Goal: Task Accomplishment & Management: Manage account settings

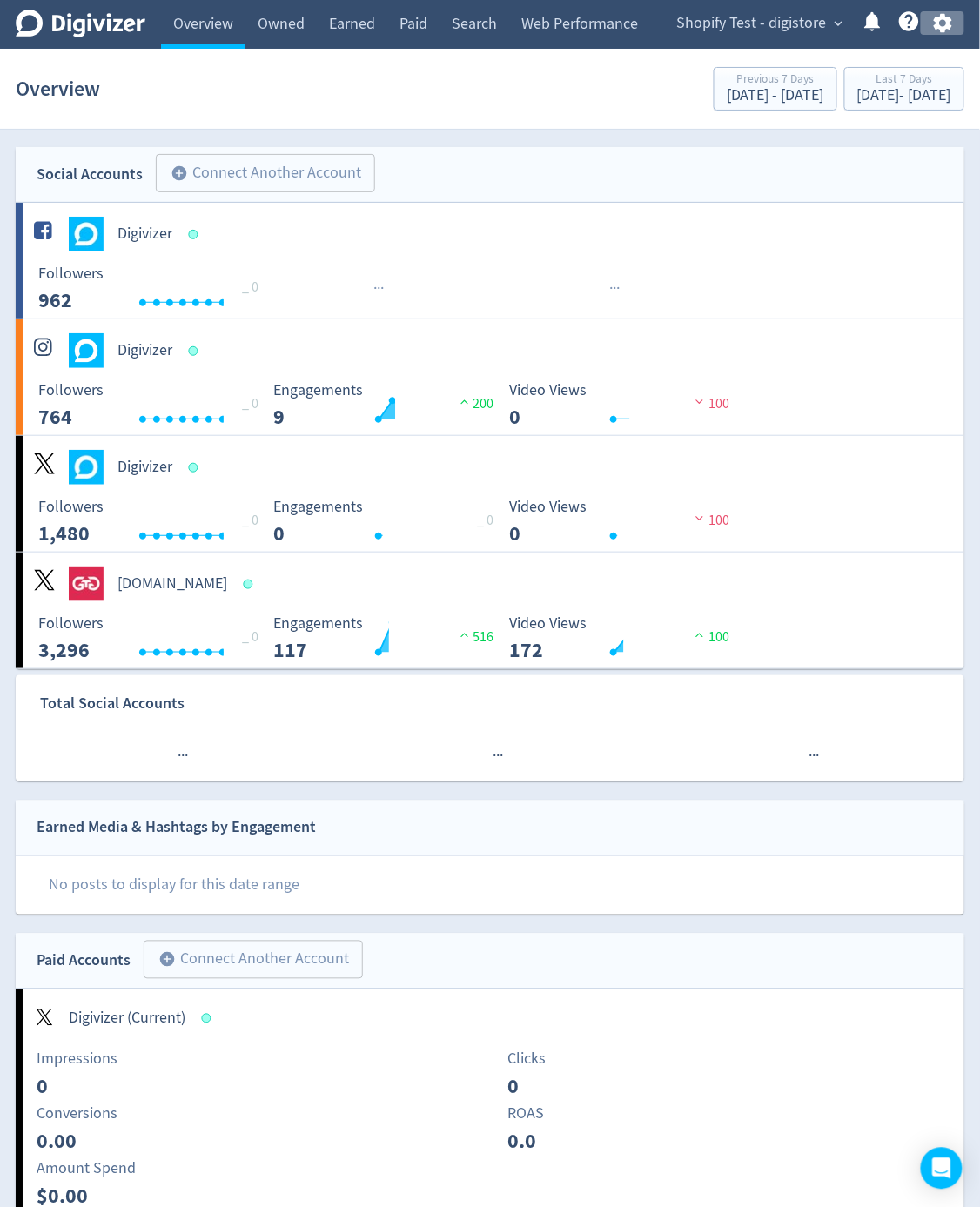
click at [941, 21] on icon "button" at bounding box center [943, 24] width 24 height 24
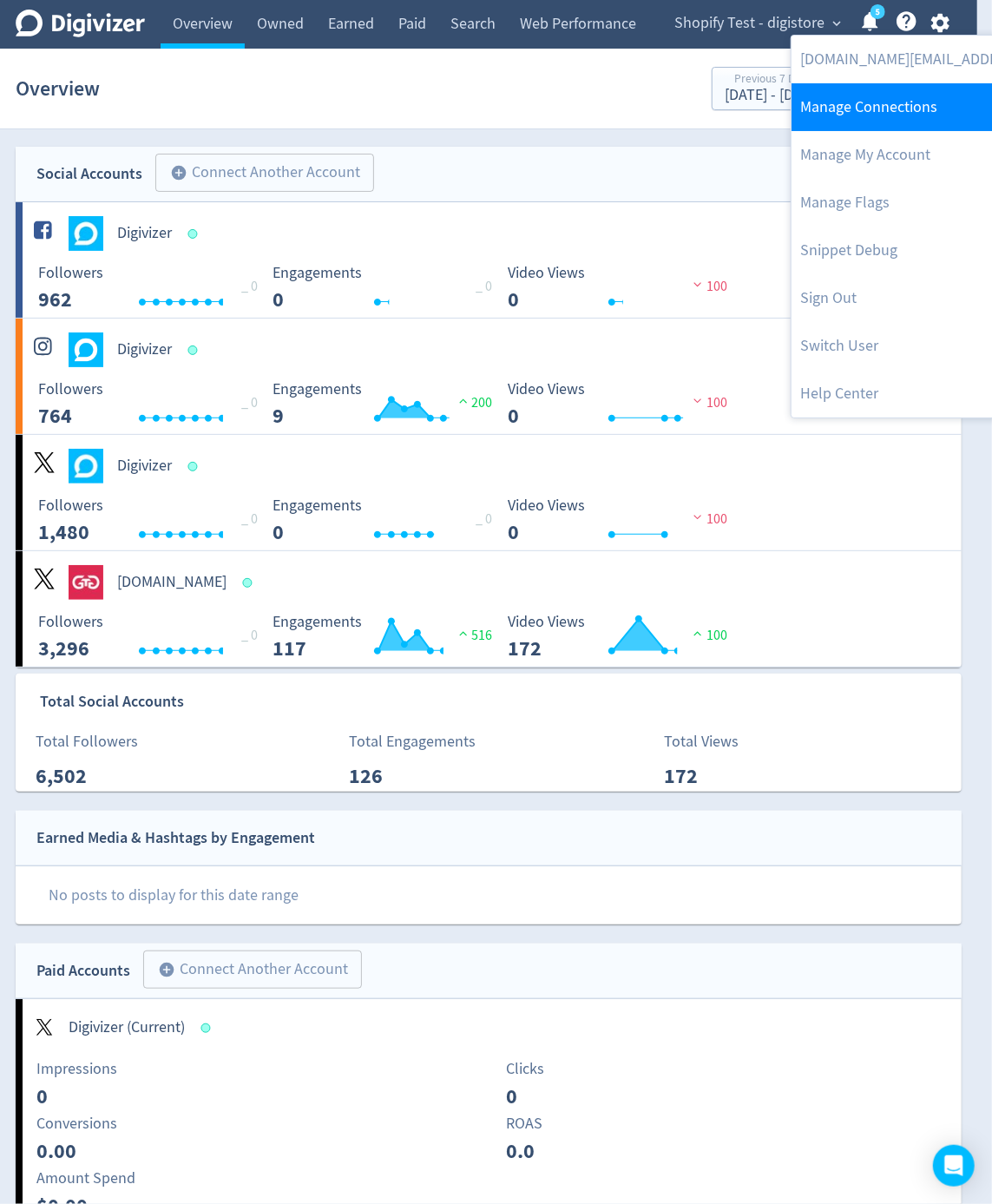
click at [896, 90] on link "Manage Connections" at bounding box center [968, 107] width 354 height 48
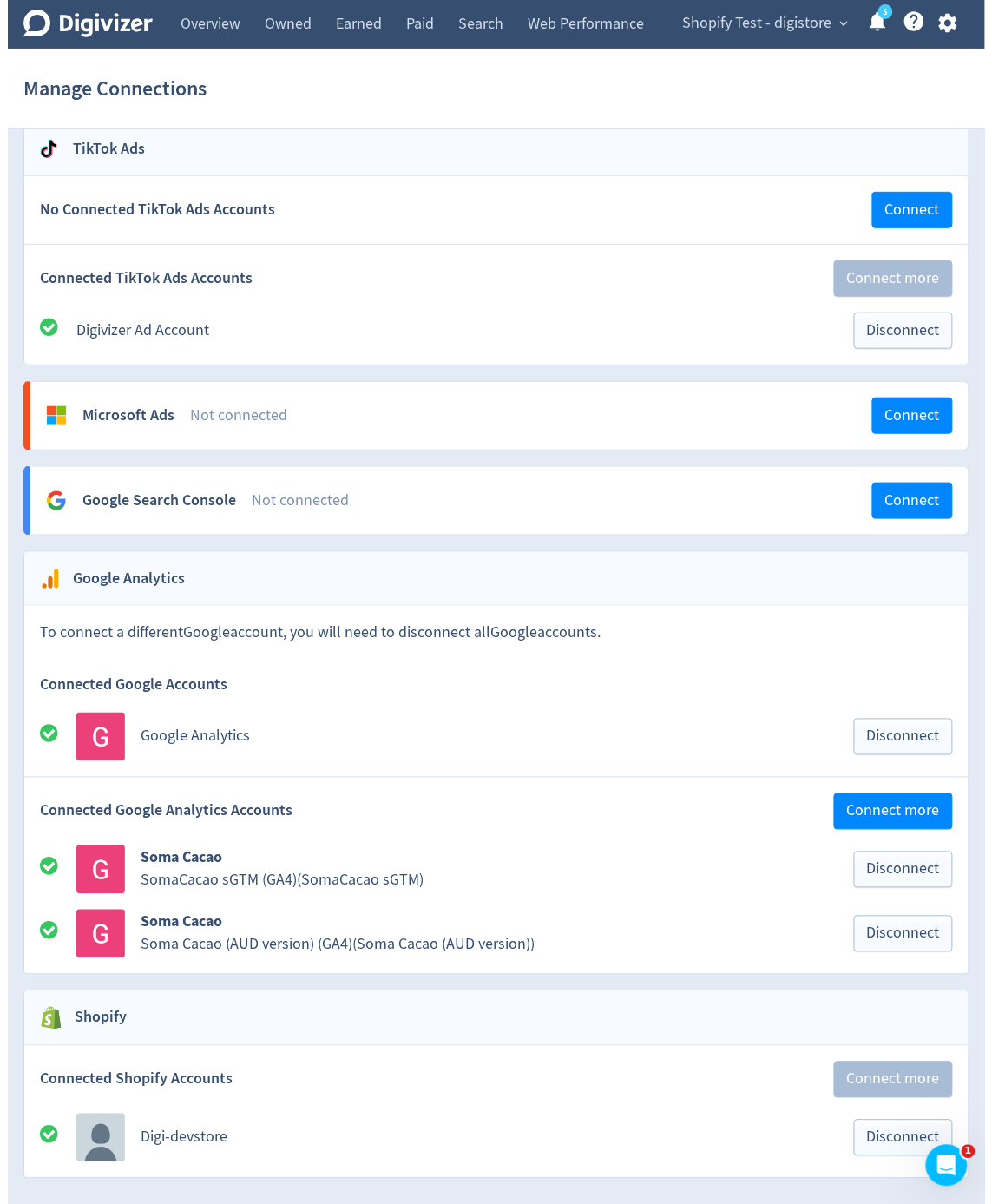
scroll to position [1668, 0]
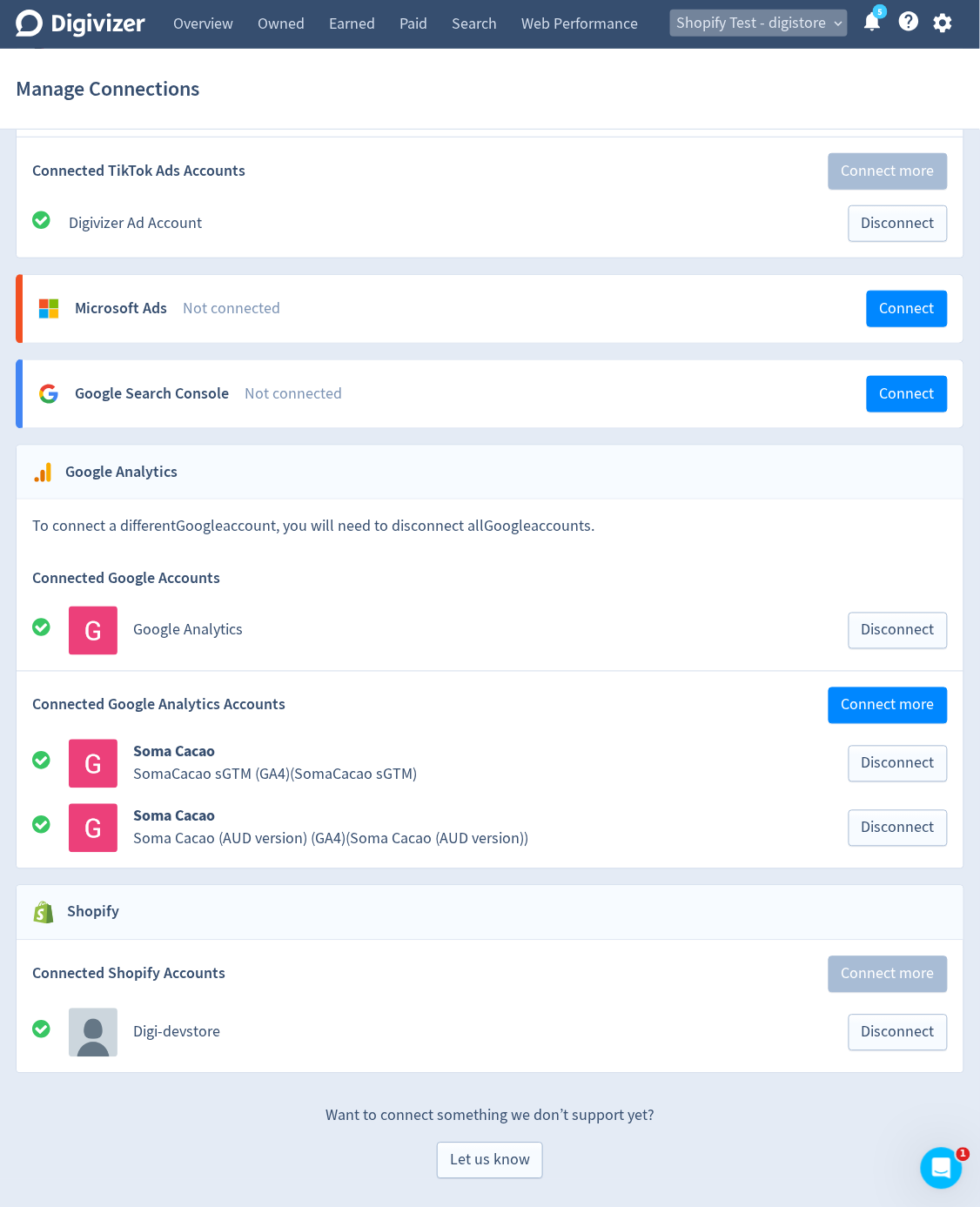
click at [788, 32] on span "Shopify Test - digistore" at bounding box center [751, 24] width 150 height 27
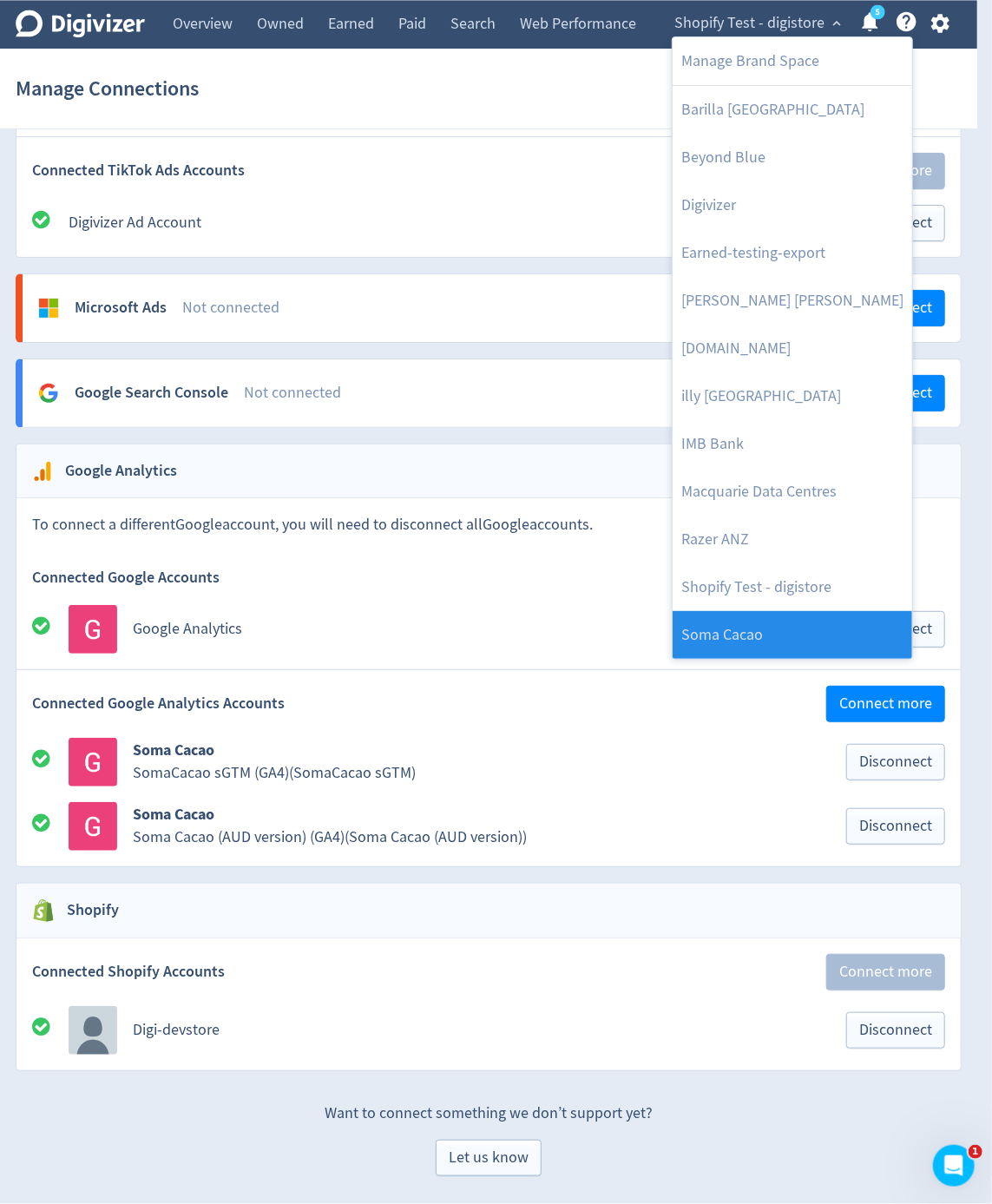
click at [801, 631] on link "Soma Cacao" at bounding box center [792, 635] width 240 height 48
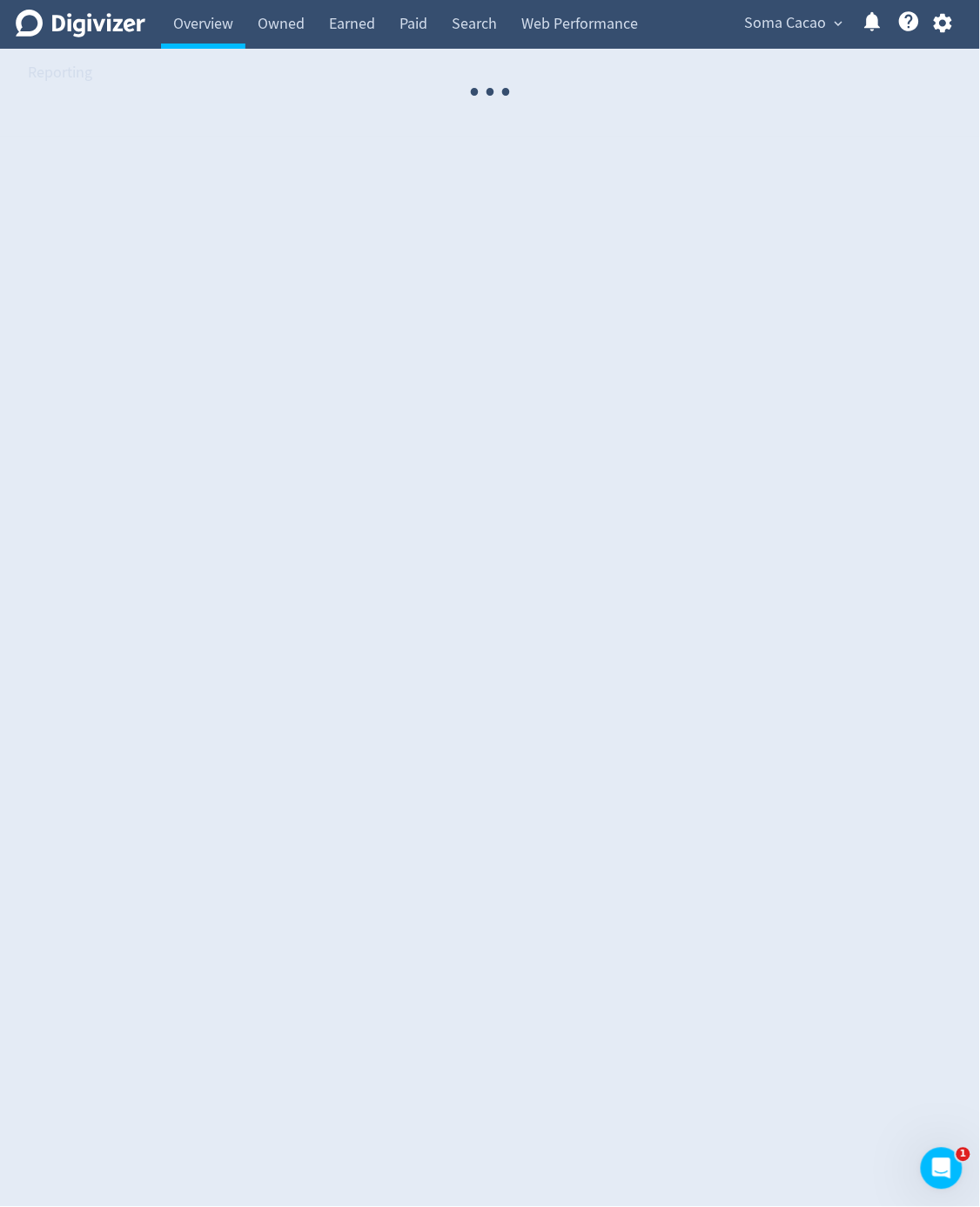
click at [955, 22] on button "button" at bounding box center [942, 24] width 43 height 24
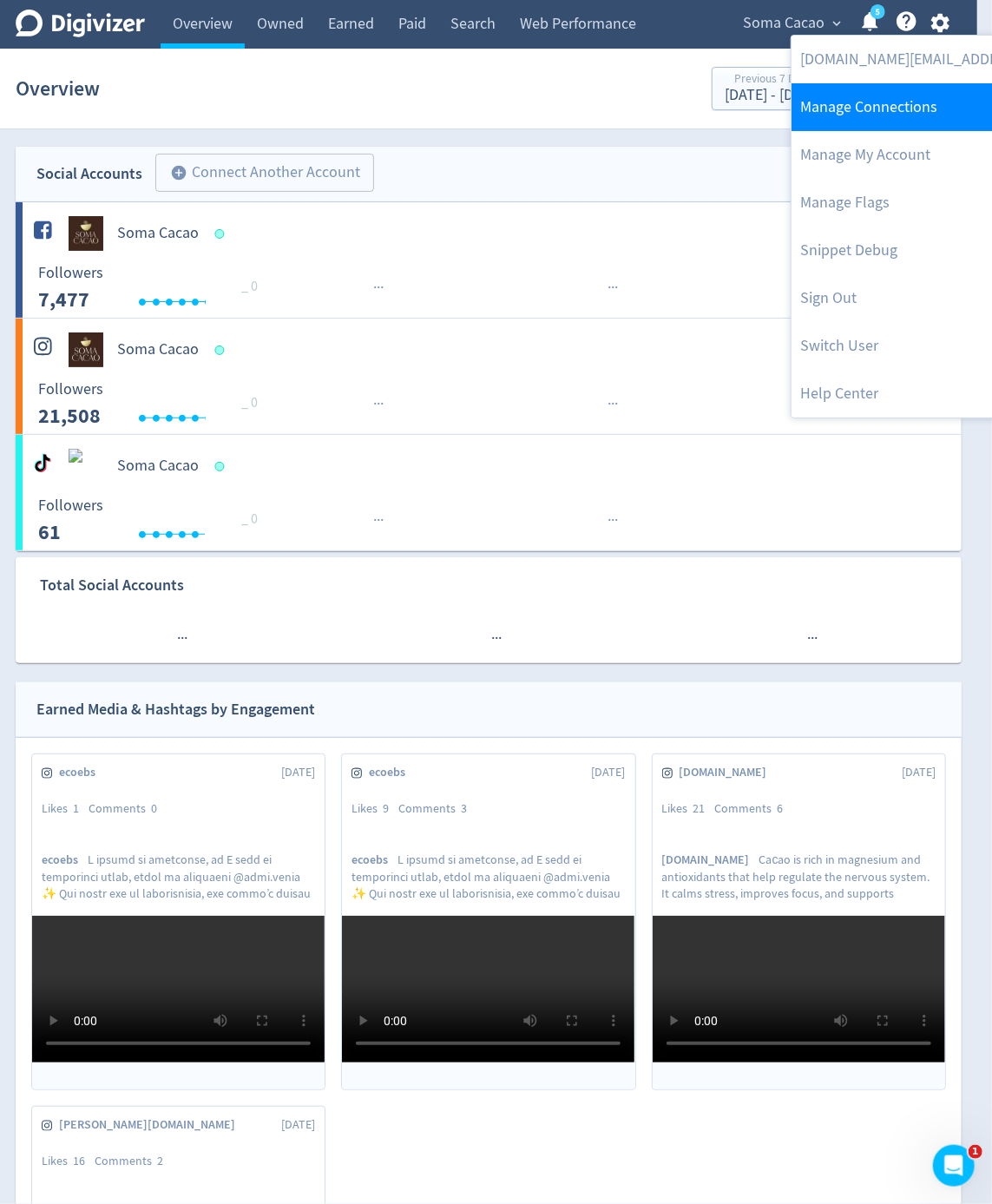
click at [906, 109] on link "Manage Connections" at bounding box center [968, 107] width 354 height 48
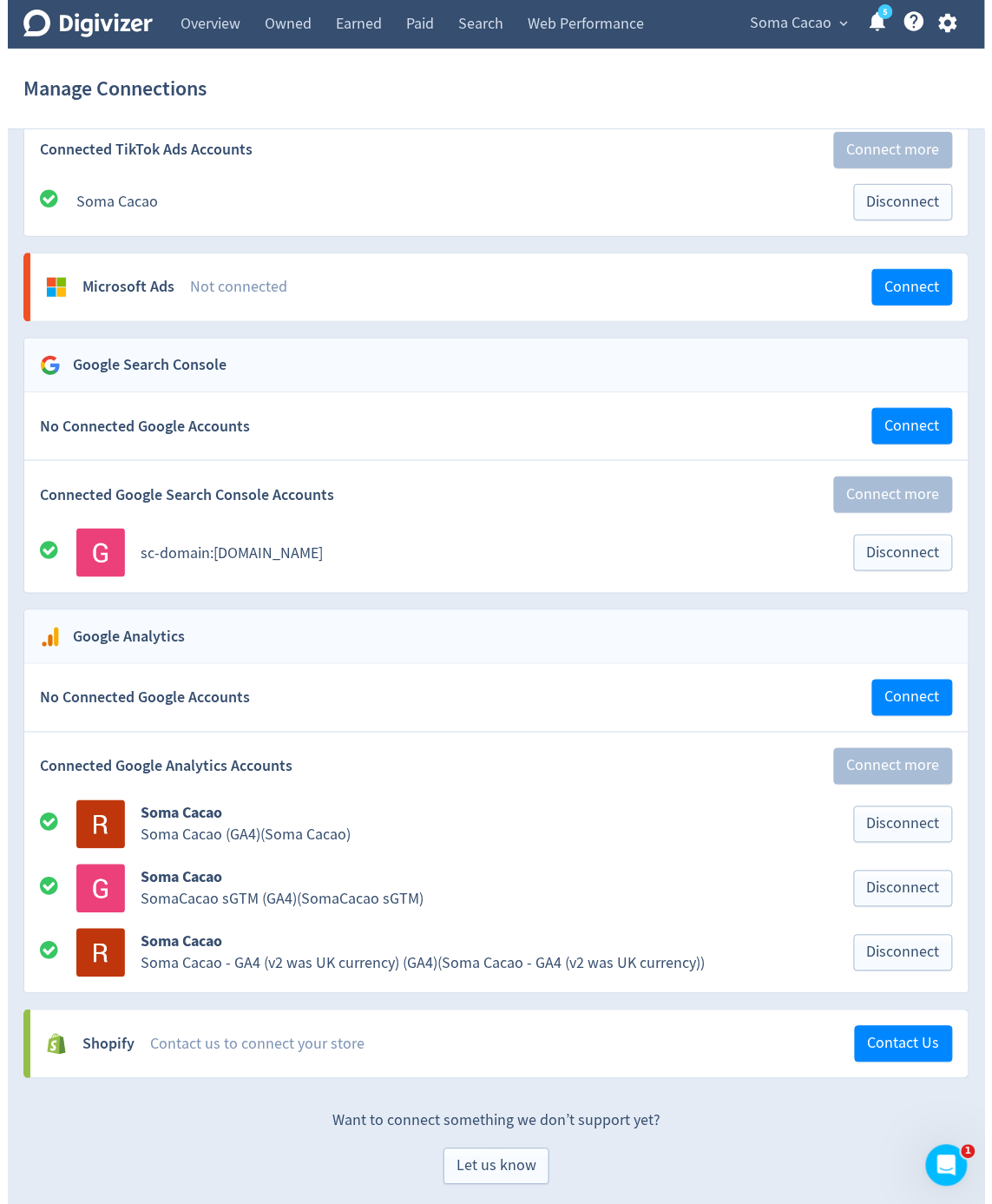
scroll to position [1554, 0]
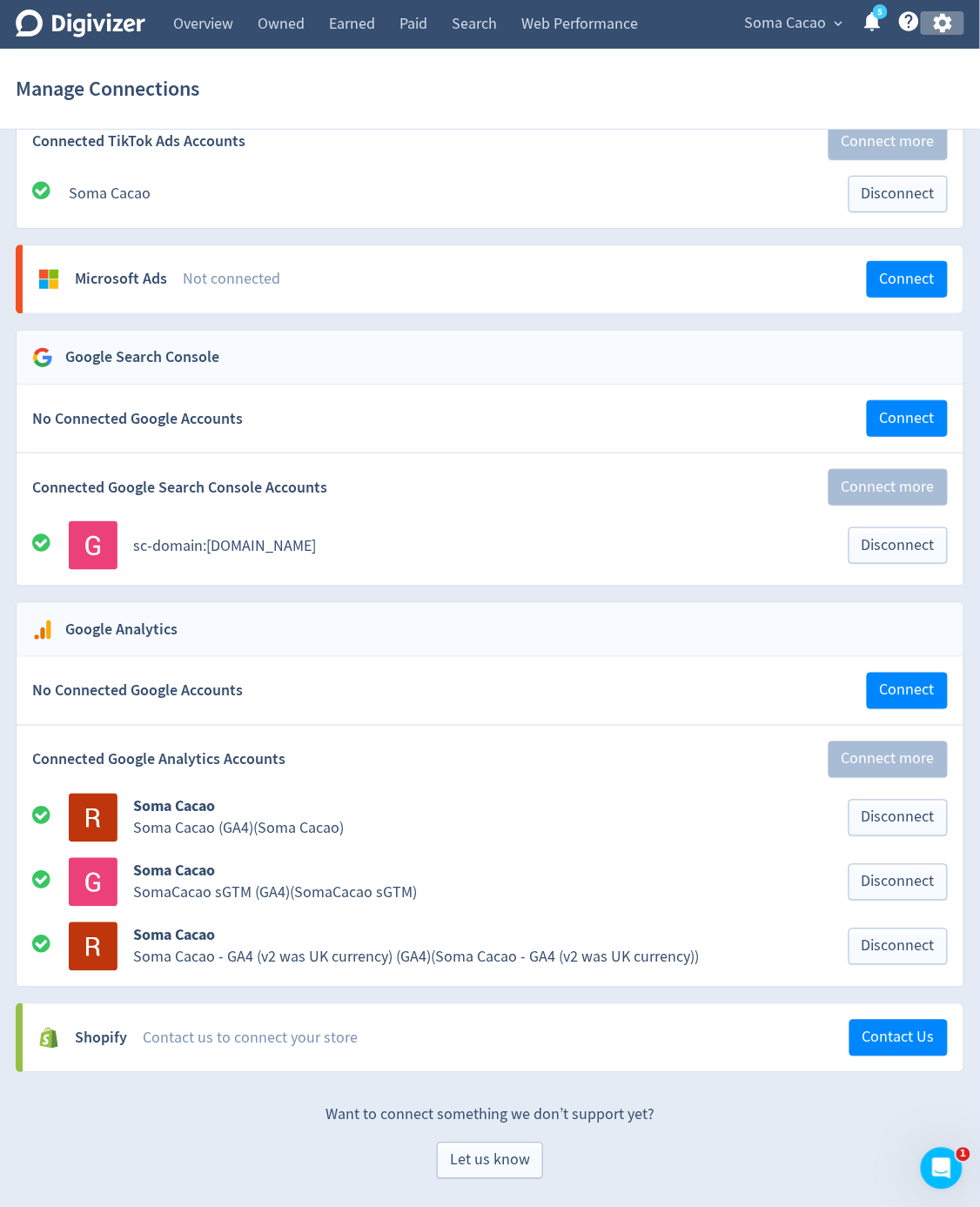
click at [951, 30] on icon "button" at bounding box center [943, 24] width 24 height 24
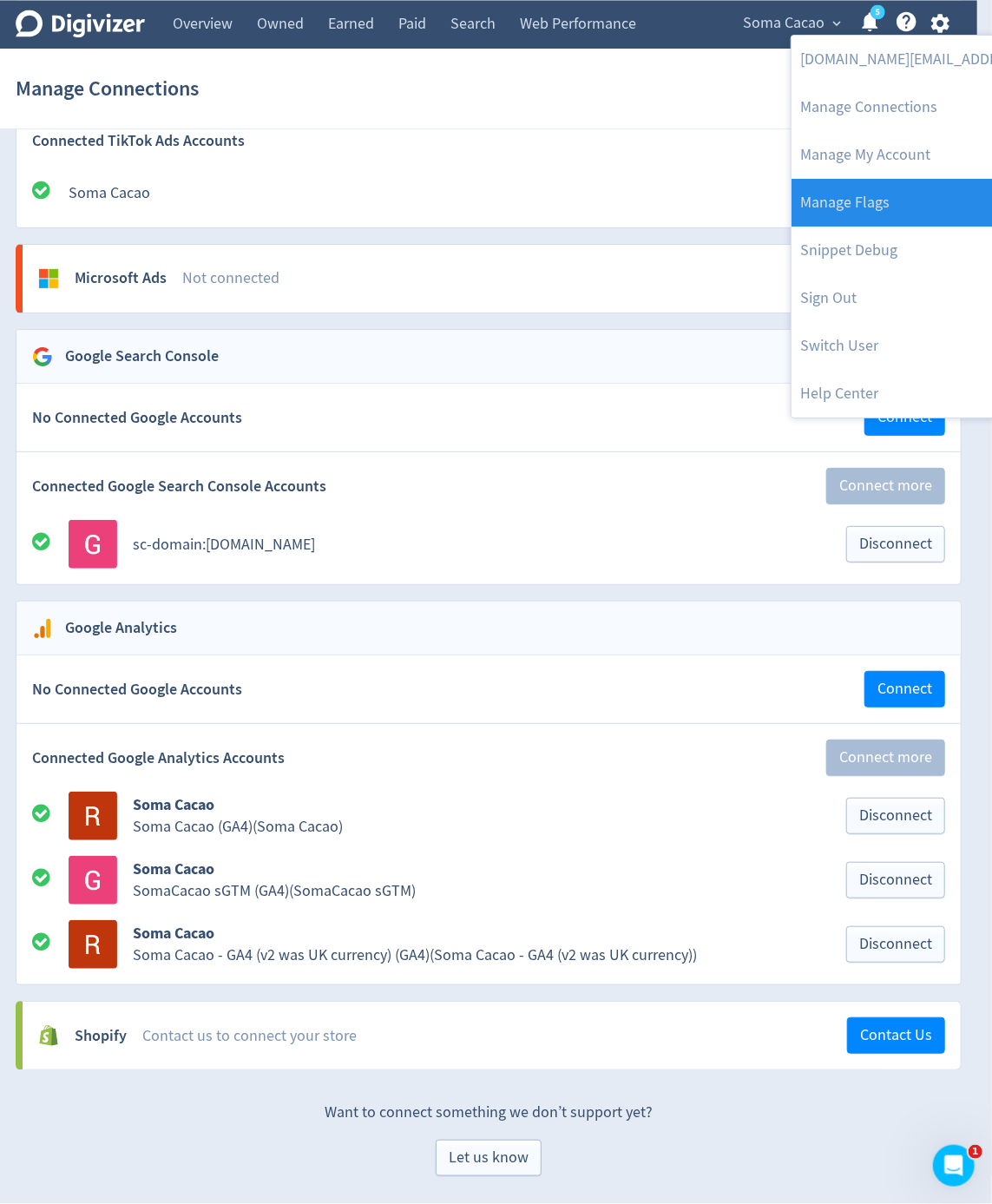
click at [912, 192] on link "Manage Flags" at bounding box center [968, 203] width 354 height 48
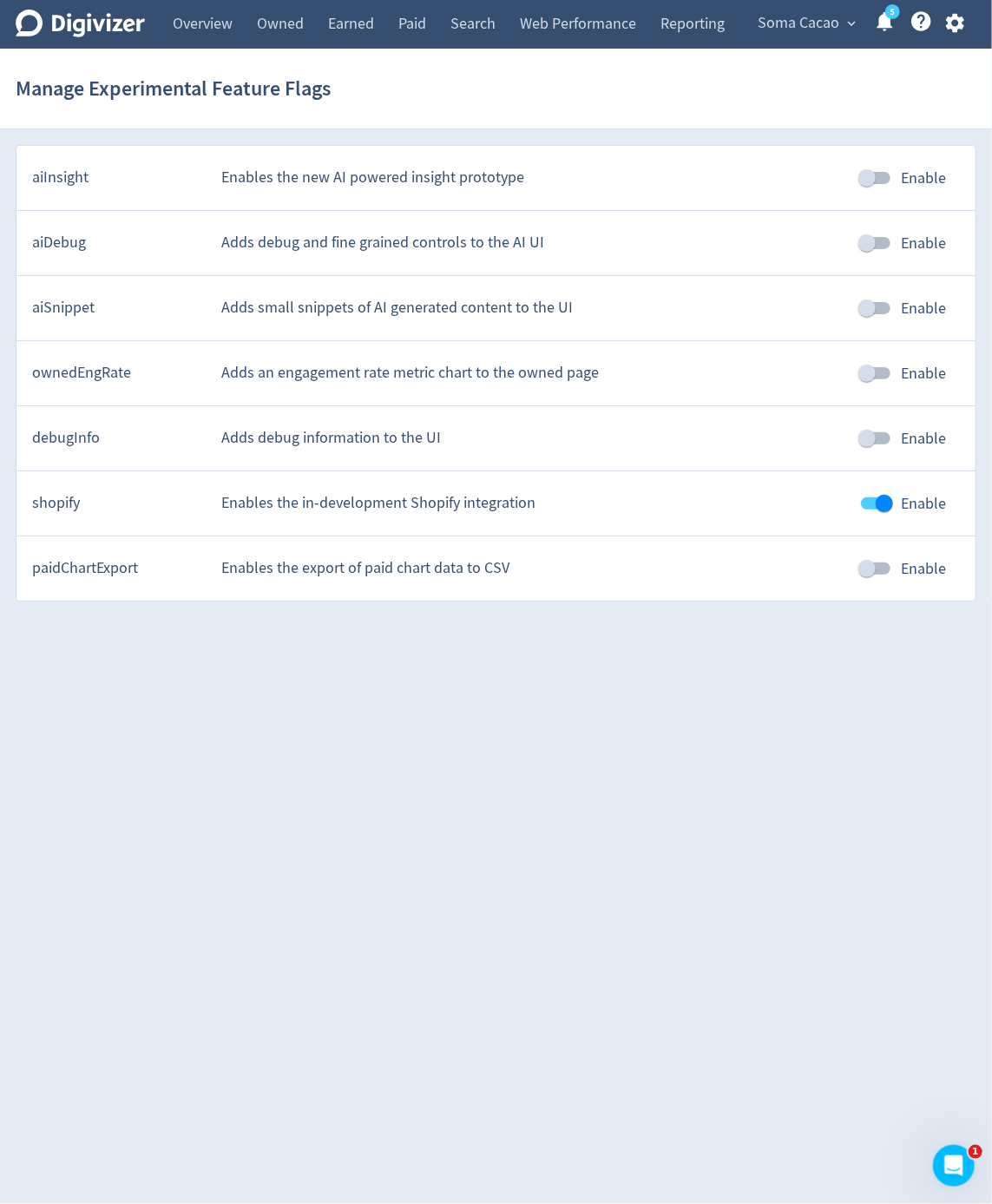
click at [874, 500] on input "Enable" at bounding box center [883, 504] width 99 height 33
checkbox input "false"
click at [957, 26] on icon "button" at bounding box center [954, 23] width 19 height 19
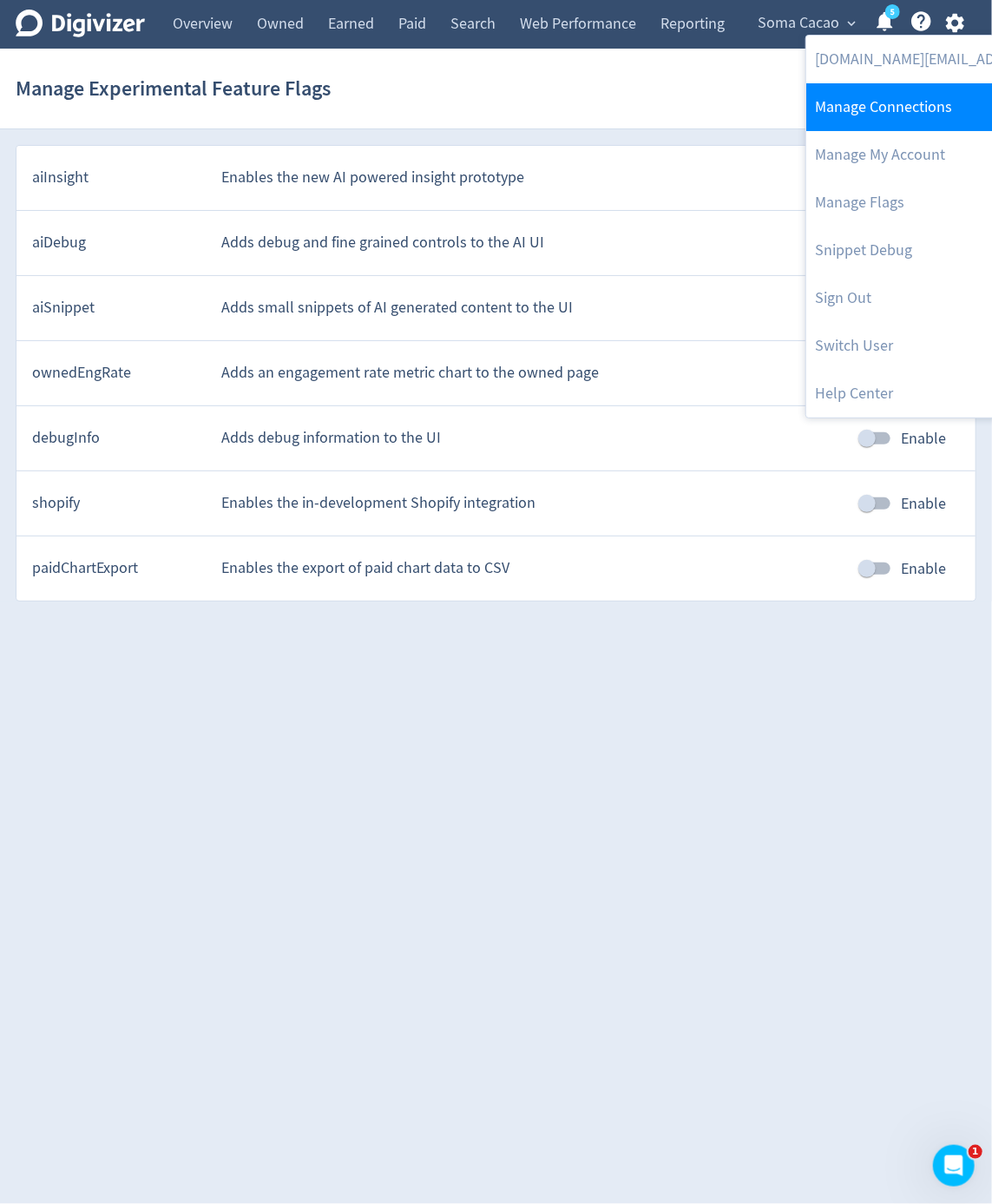
click at [941, 122] on link "Manage Connections" at bounding box center [983, 107] width 354 height 48
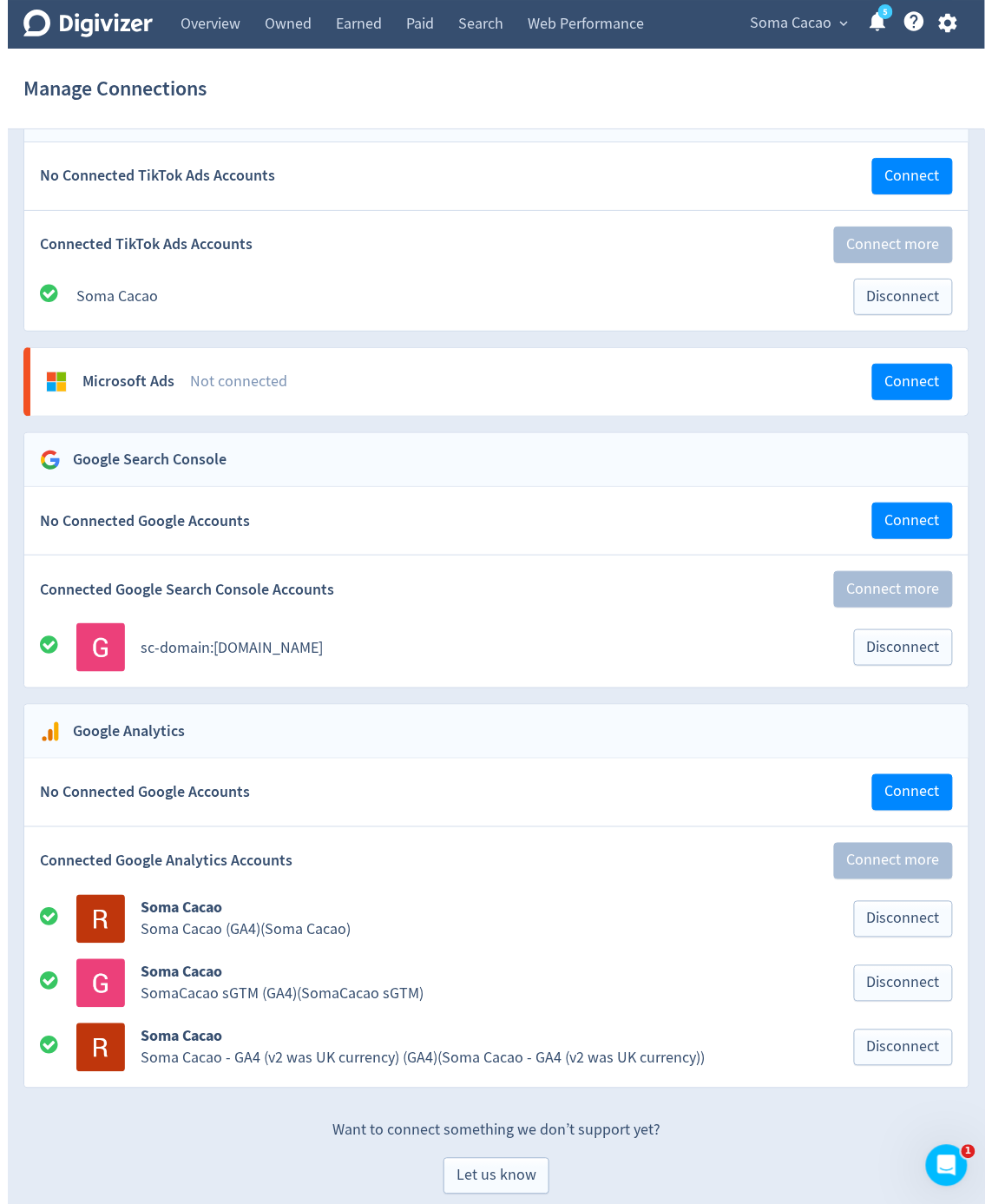
scroll to position [1468, 0]
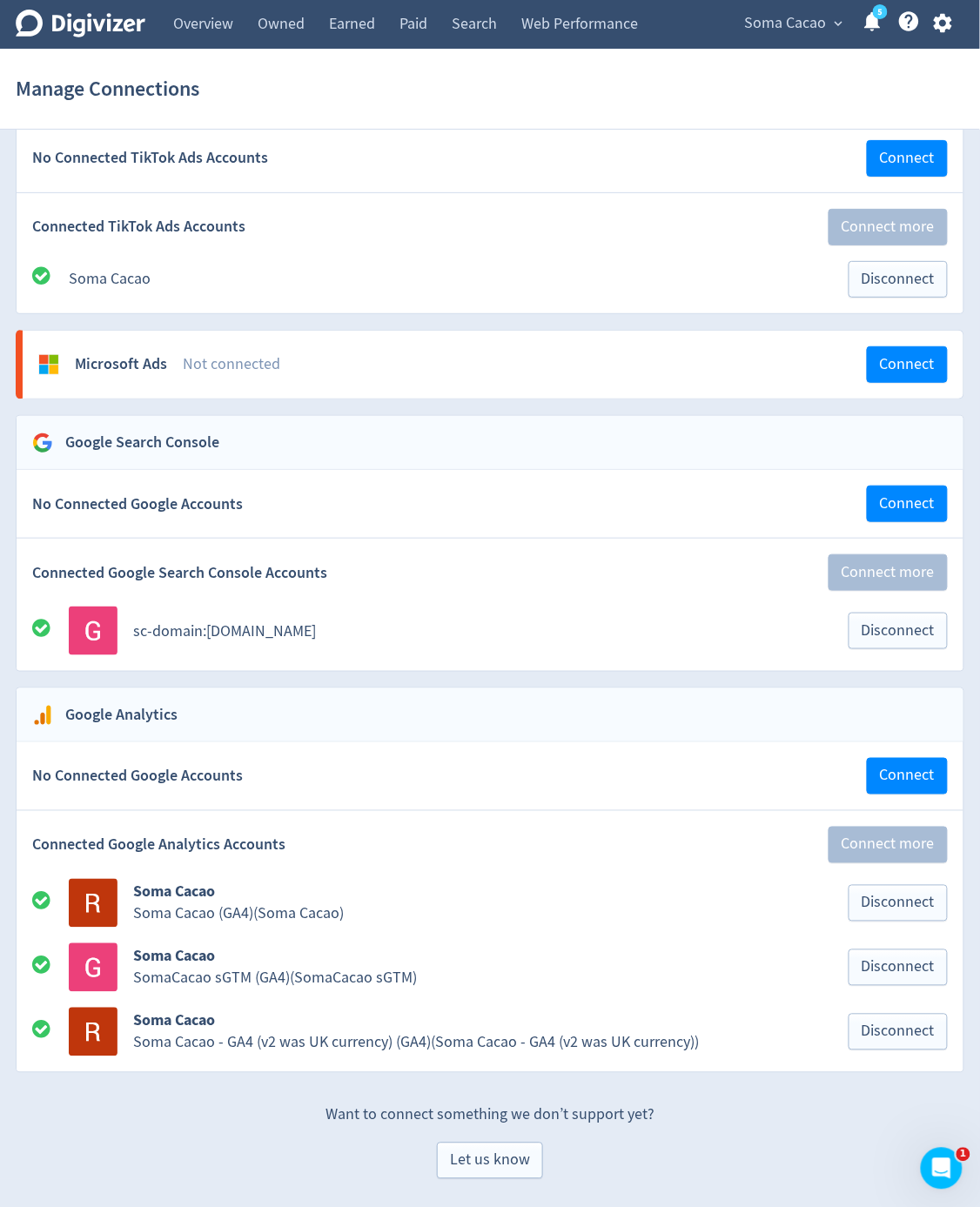
click at [944, 37] on div "Soma Cacao expand_more 5 Help Center - Searchable support on using Digivizer" at bounding box center [844, 25] width 239 height 49
click at [953, 27] on icon "button" at bounding box center [943, 24] width 24 height 24
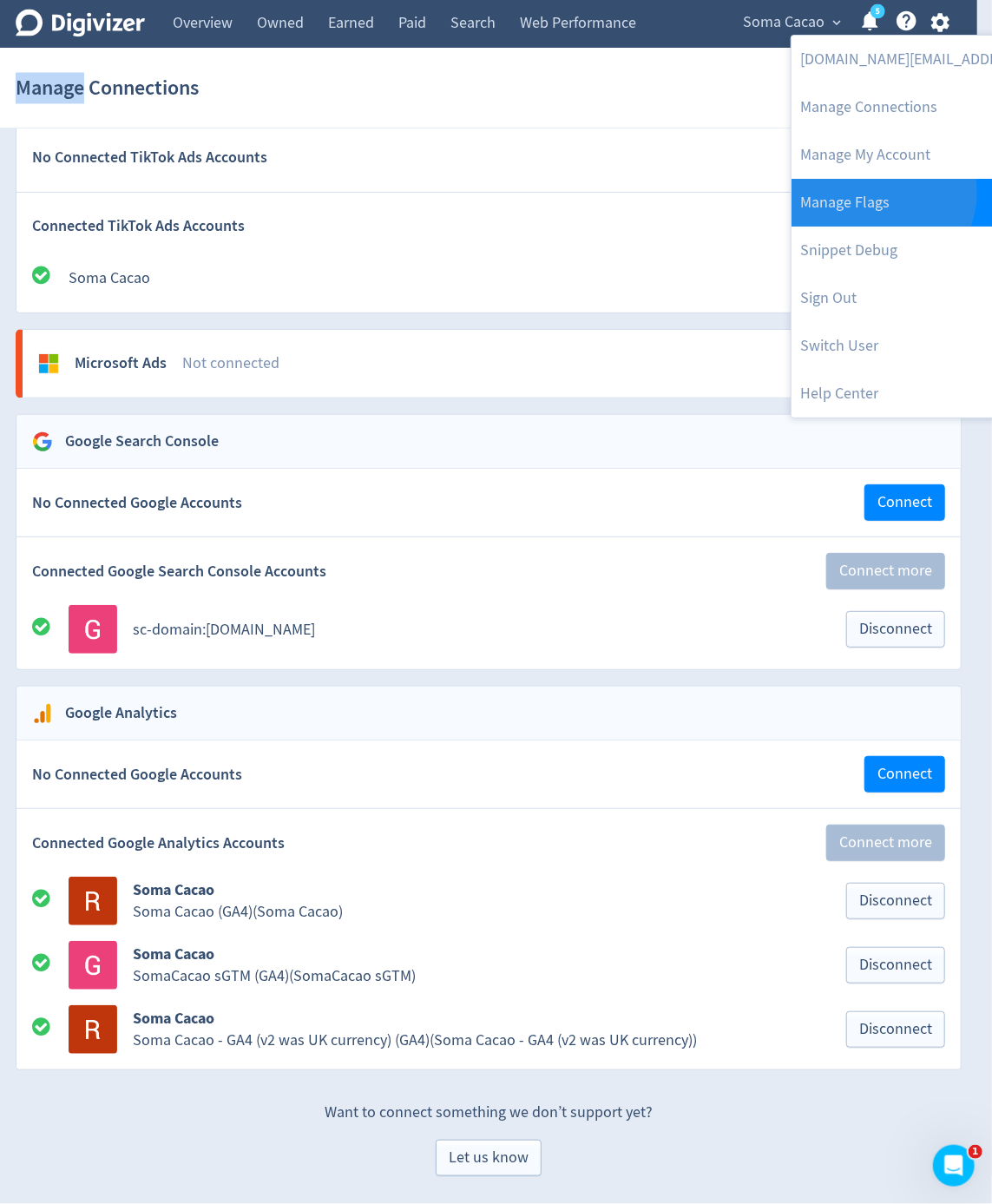
click at [880, 193] on link "Manage Flags" at bounding box center [968, 203] width 354 height 48
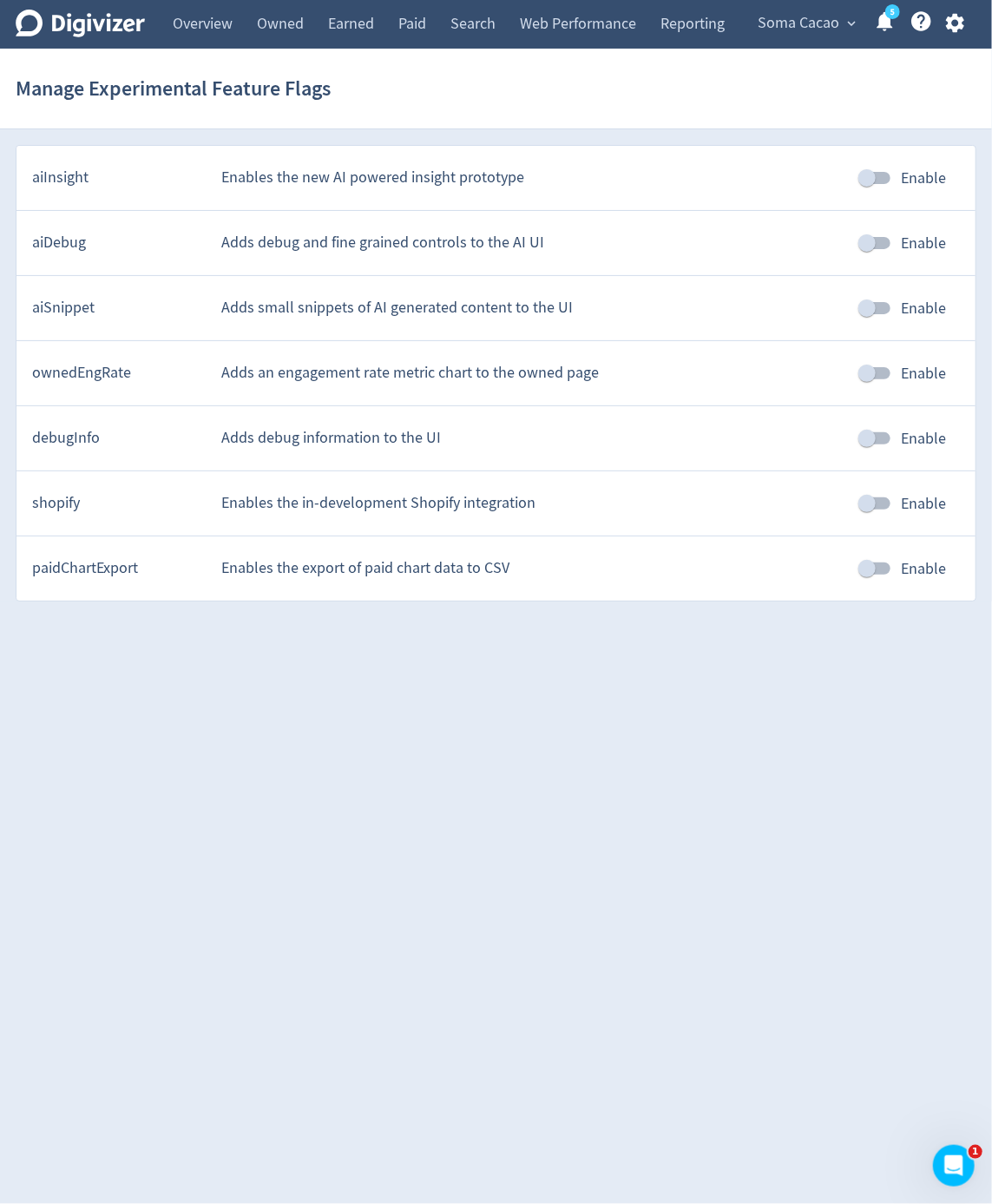
click at [865, 501] on input "Enable" at bounding box center [867, 504] width 99 height 33
checkbox input "true"
click at [949, 40] on div "Soma Cacao expand_more 5 Help Center - Searchable support on using Digivizer" at bounding box center [857, 24] width 238 height 49
click at [956, 27] on icon "button" at bounding box center [954, 23] width 19 height 19
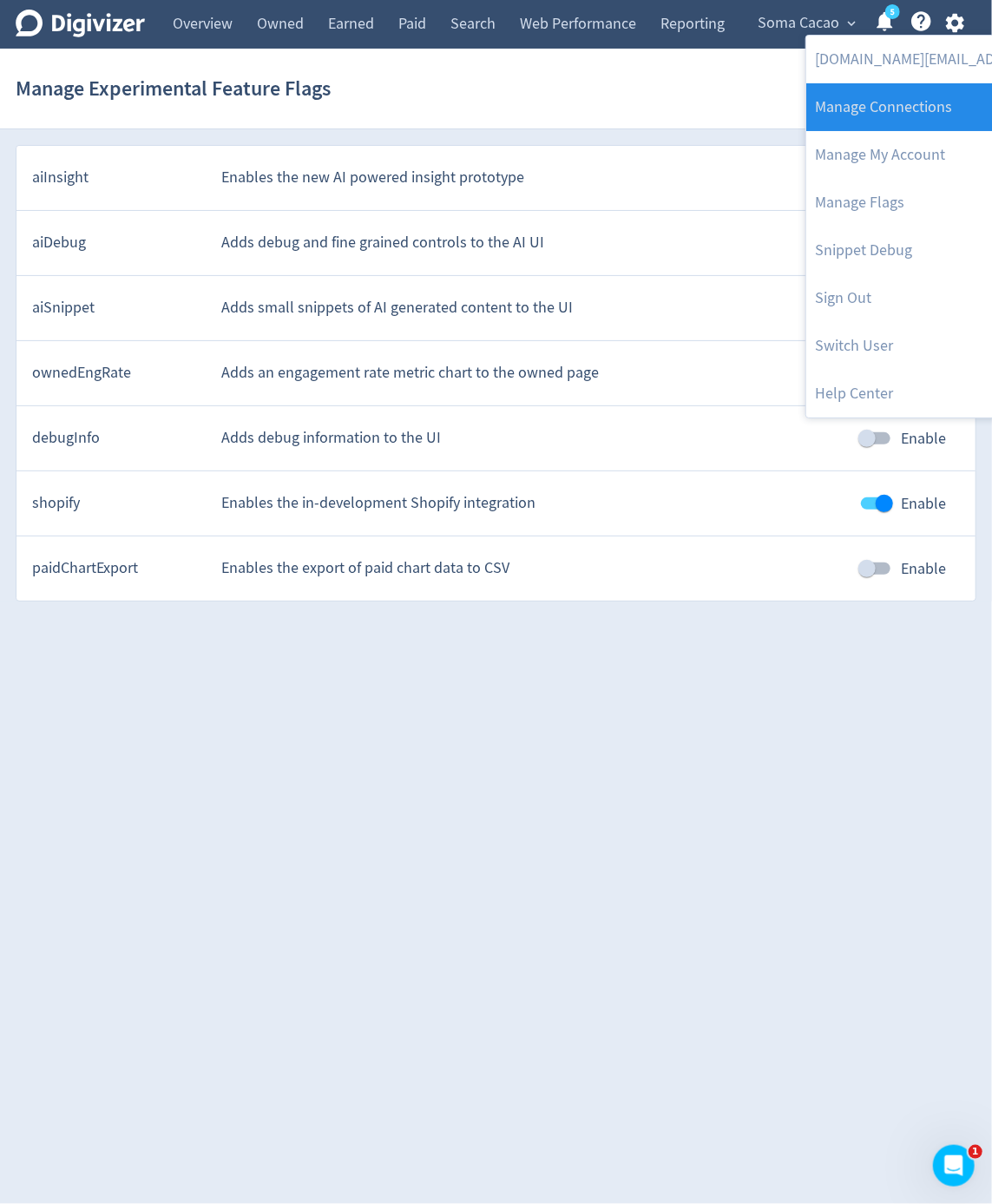
click at [941, 103] on link "Manage Connections" at bounding box center [983, 107] width 354 height 48
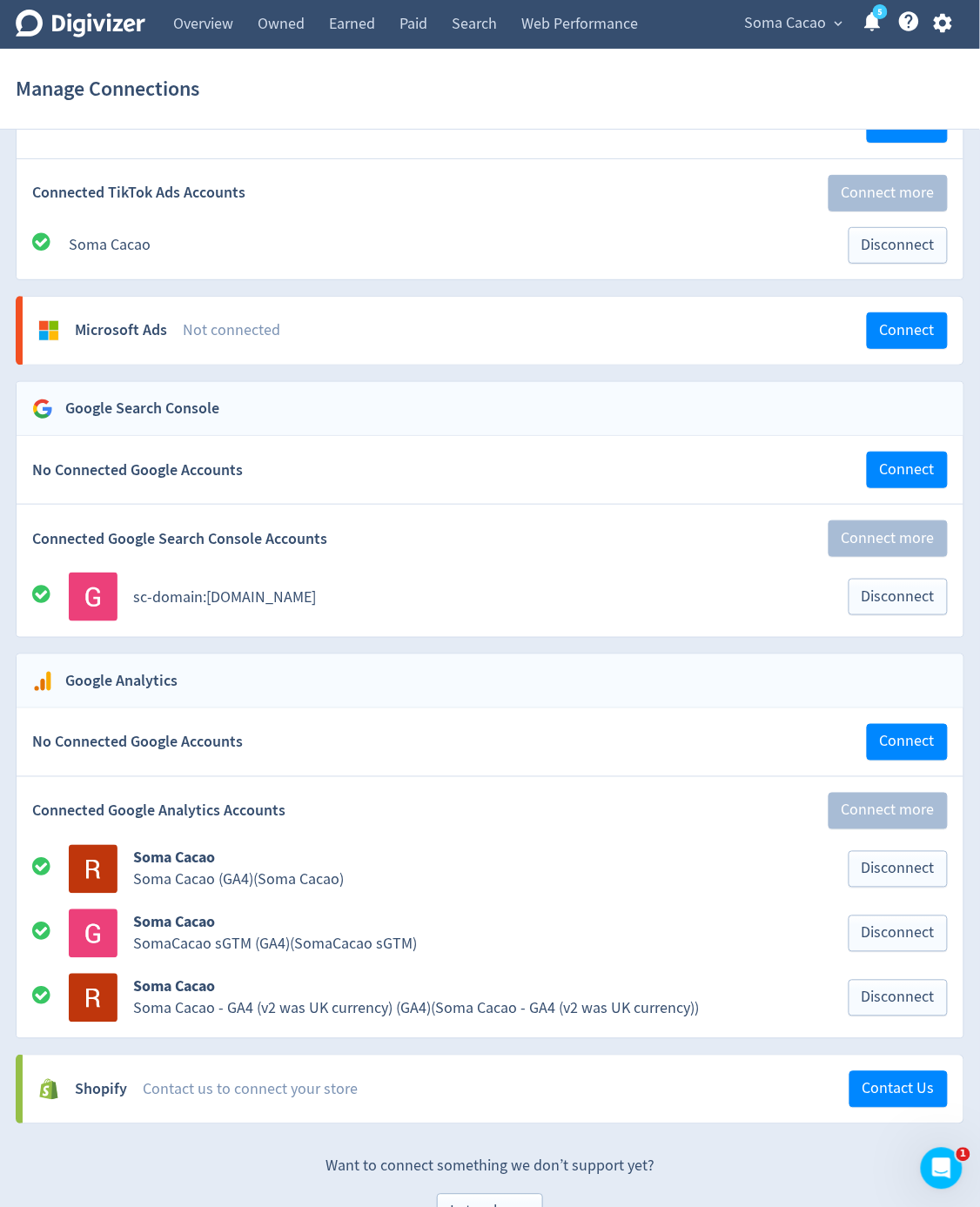
scroll to position [1558, 0]
